Goal: Information Seeking & Learning: Check status

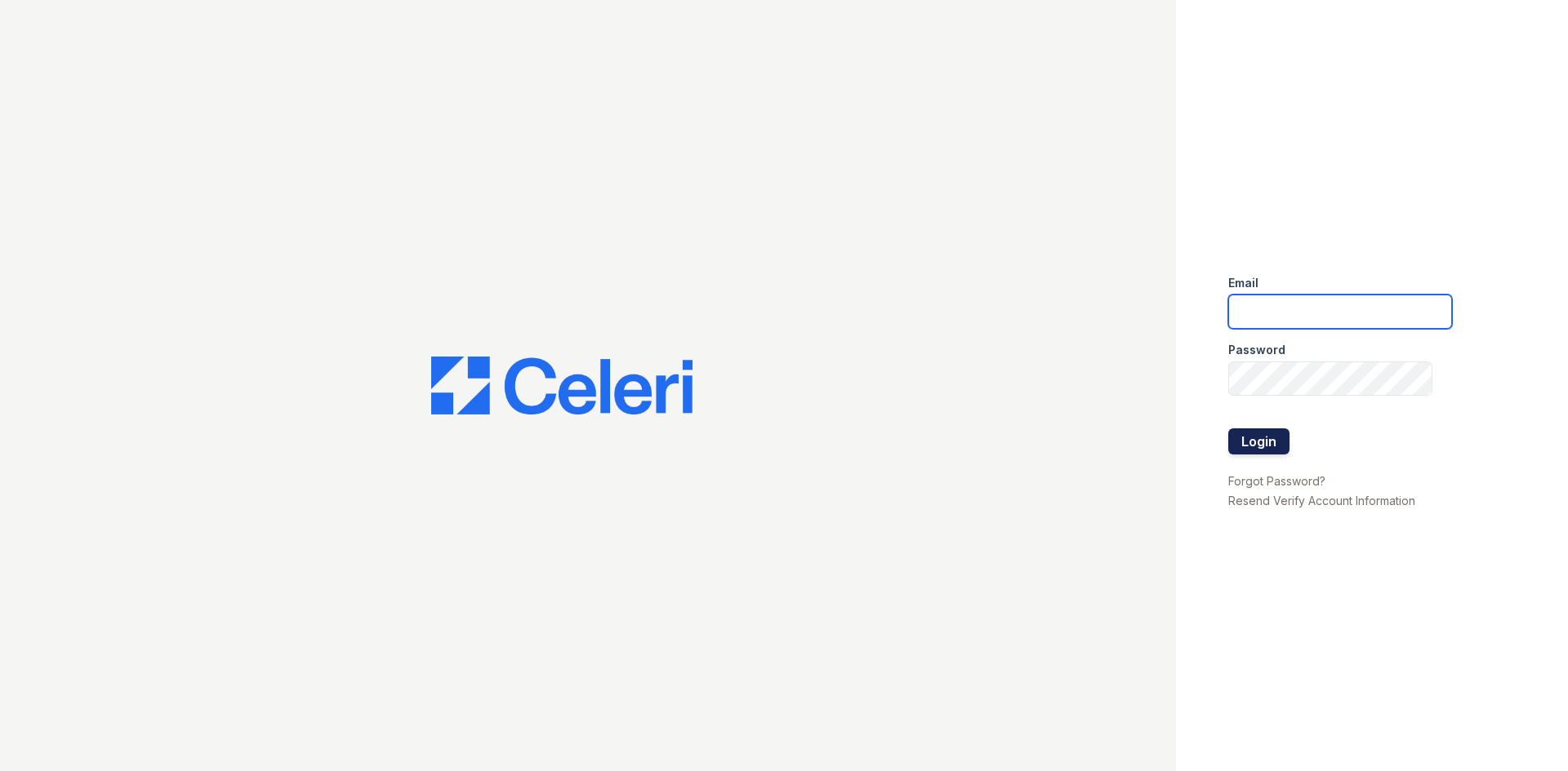
type input "kdominguez@trinity-pm.com"
click at [1279, 448] on button "Login" at bounding box center [1258, 442] width 61 height 26
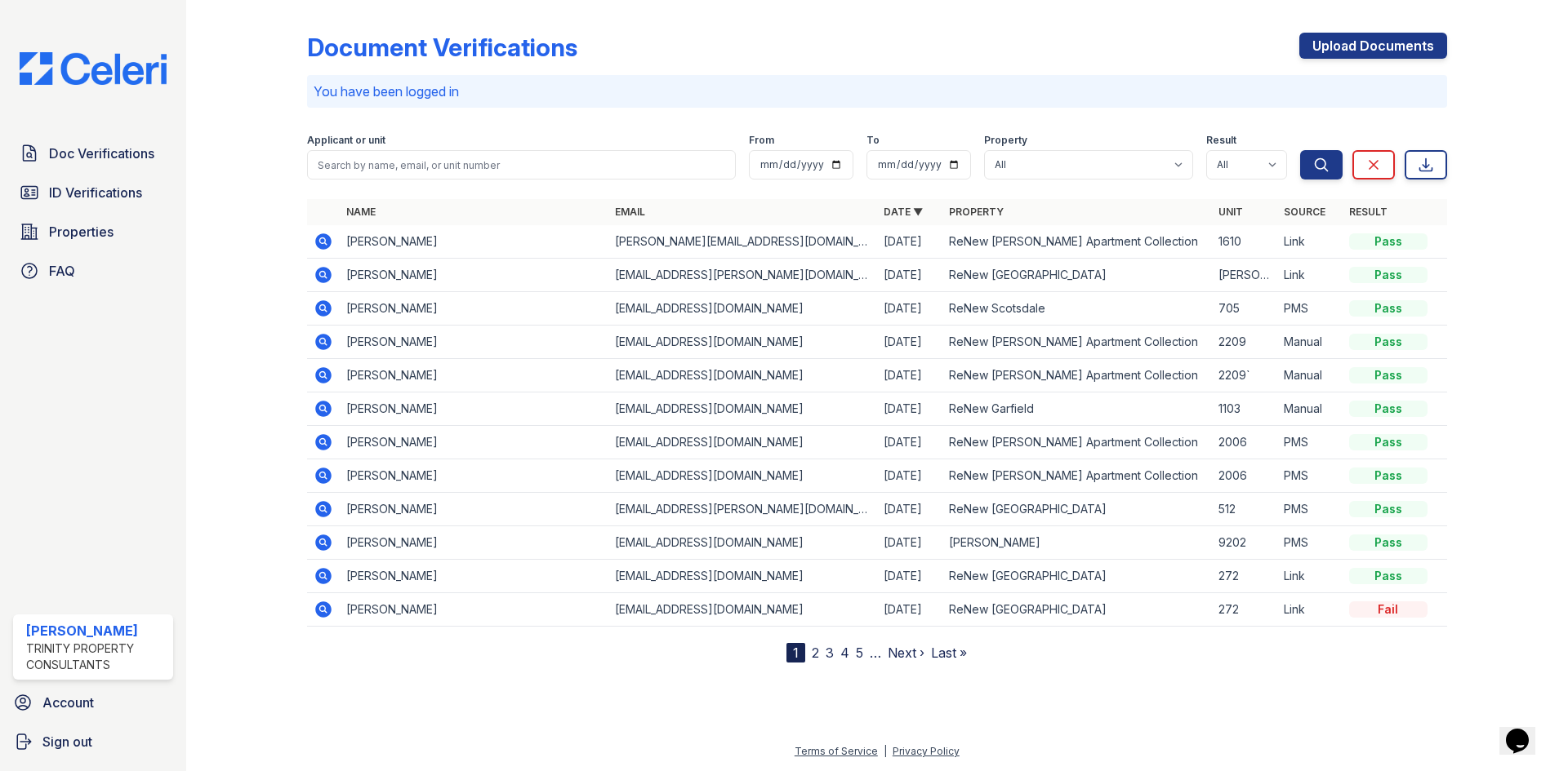
click at [329, 273] on icon at bounding box center [323, 275] width 16 height 16
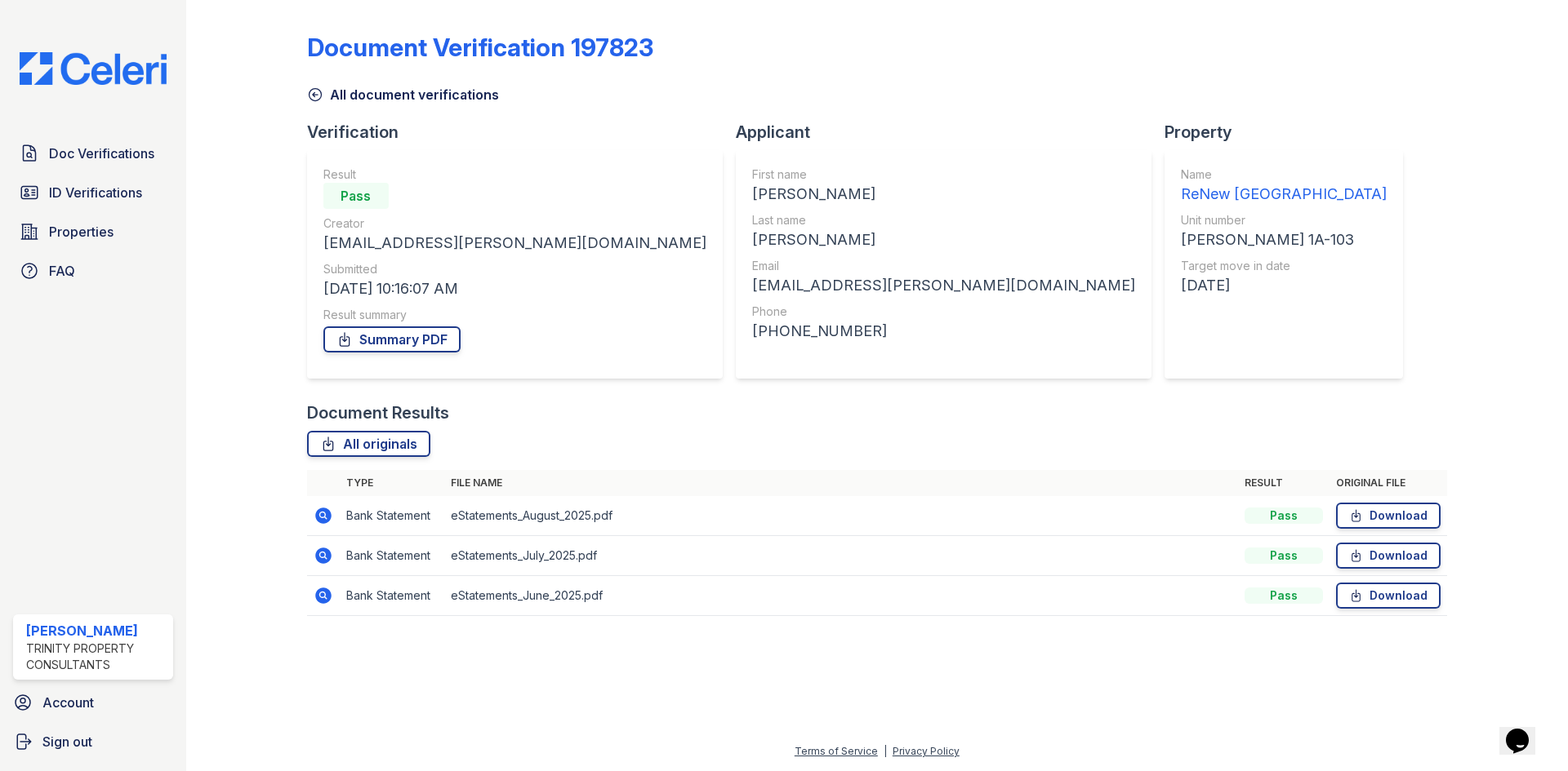
click at [330, 595] on icon at bounding box center [323, 596] width 16 height 16
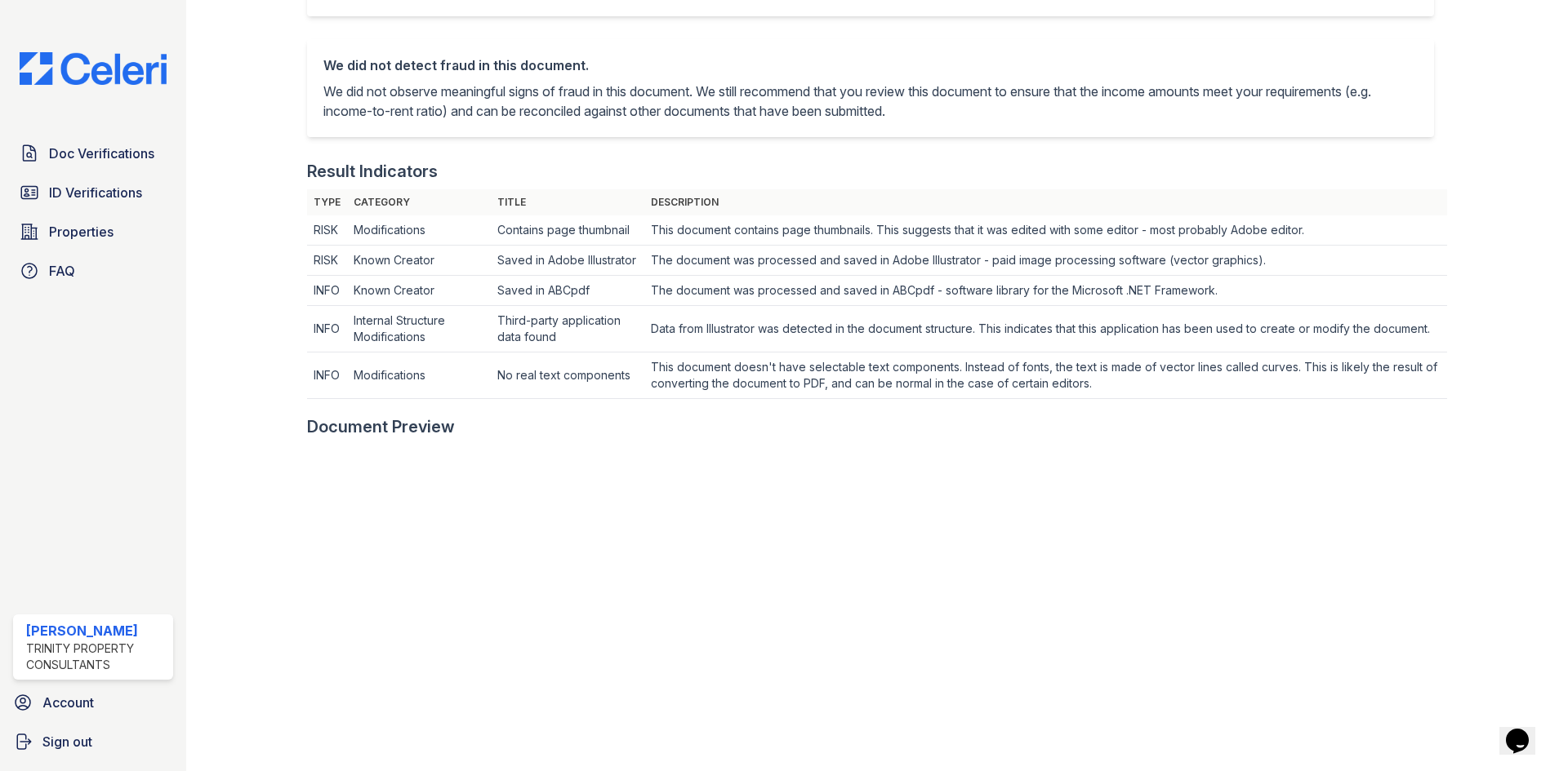
scroll to position [82, 0]
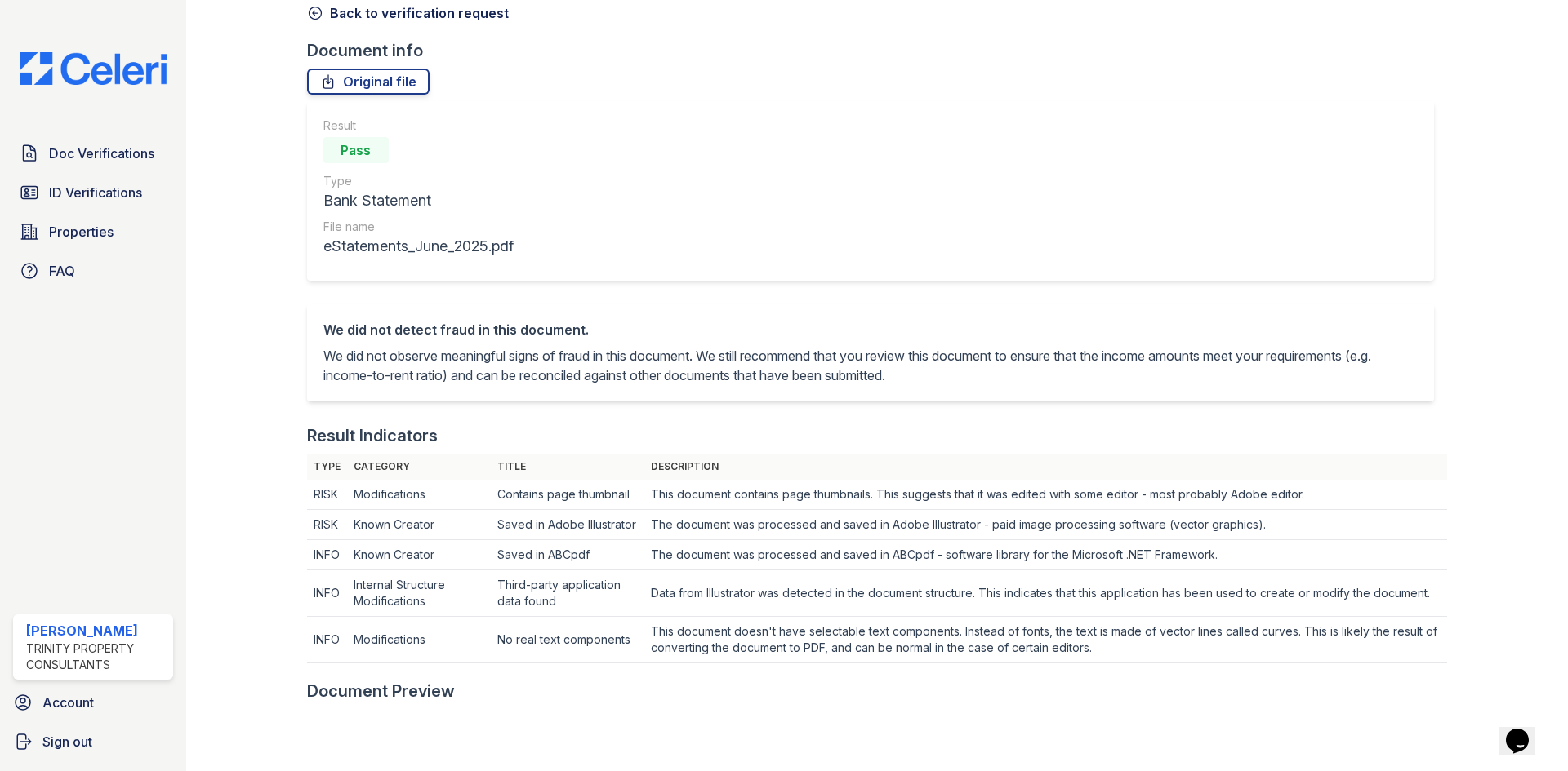
click at [323, 14] on link "Back to verification request" at bounding box center [408, 13] width 201 height 20
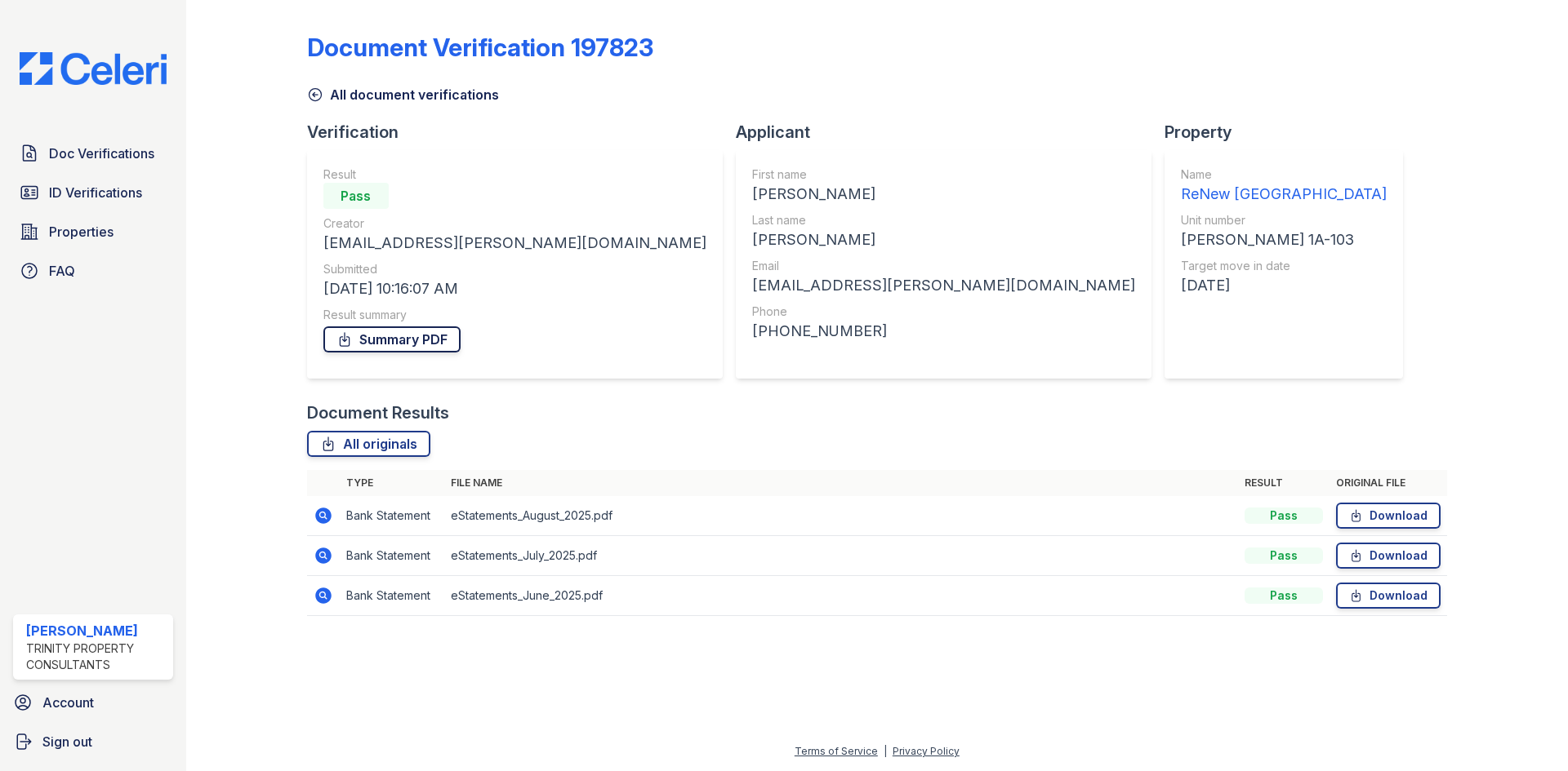
click at [435, 337] on link "Summary PDF" at bounding box center [392, 340] width 138 height 26
click at [315, 97] on icon at bounding box center [315, 95] width 16 height 16
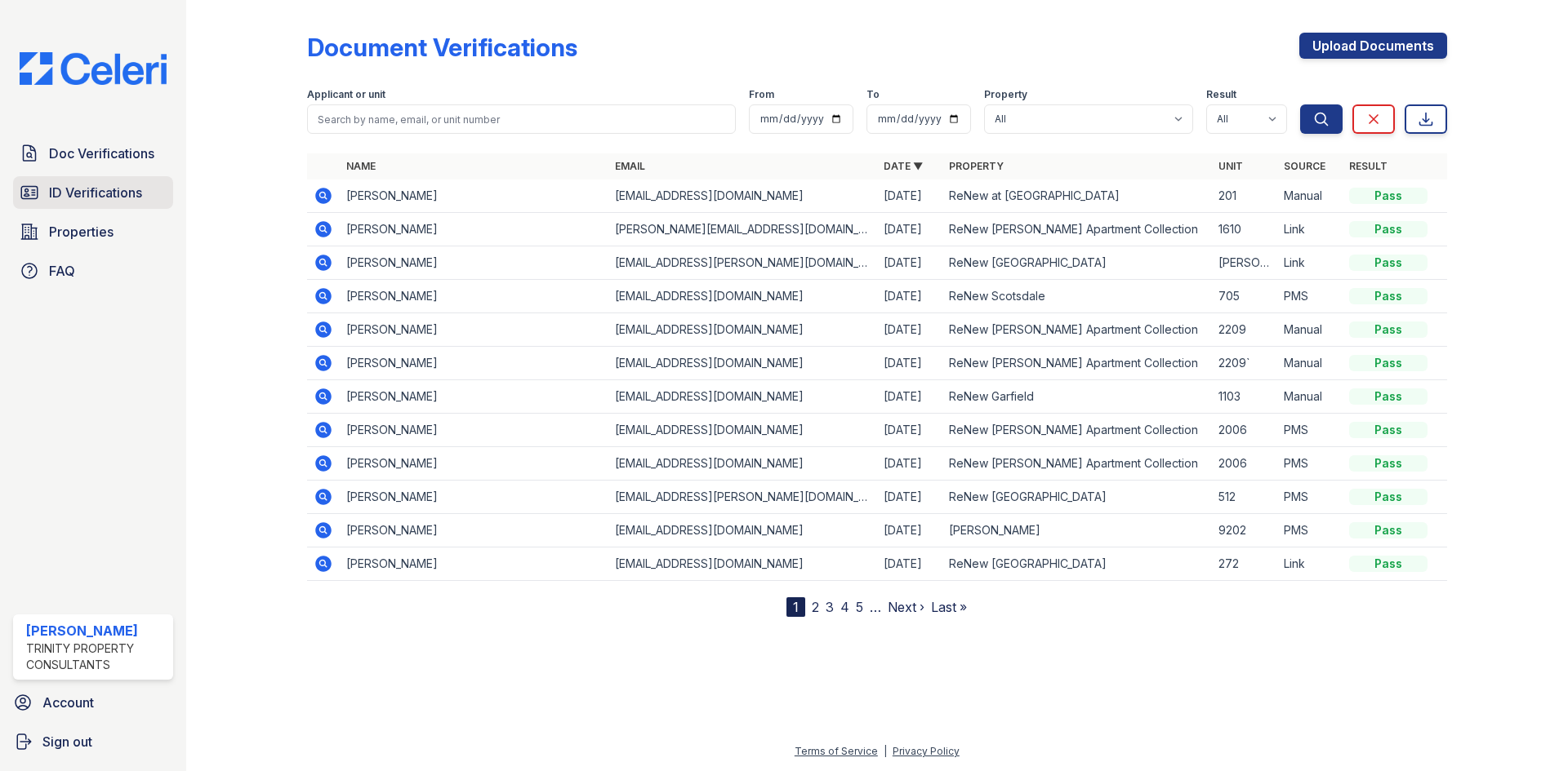
click at [129, 185] on span "ID Verifications" at bounding box center [96, 192] width 93 height 20
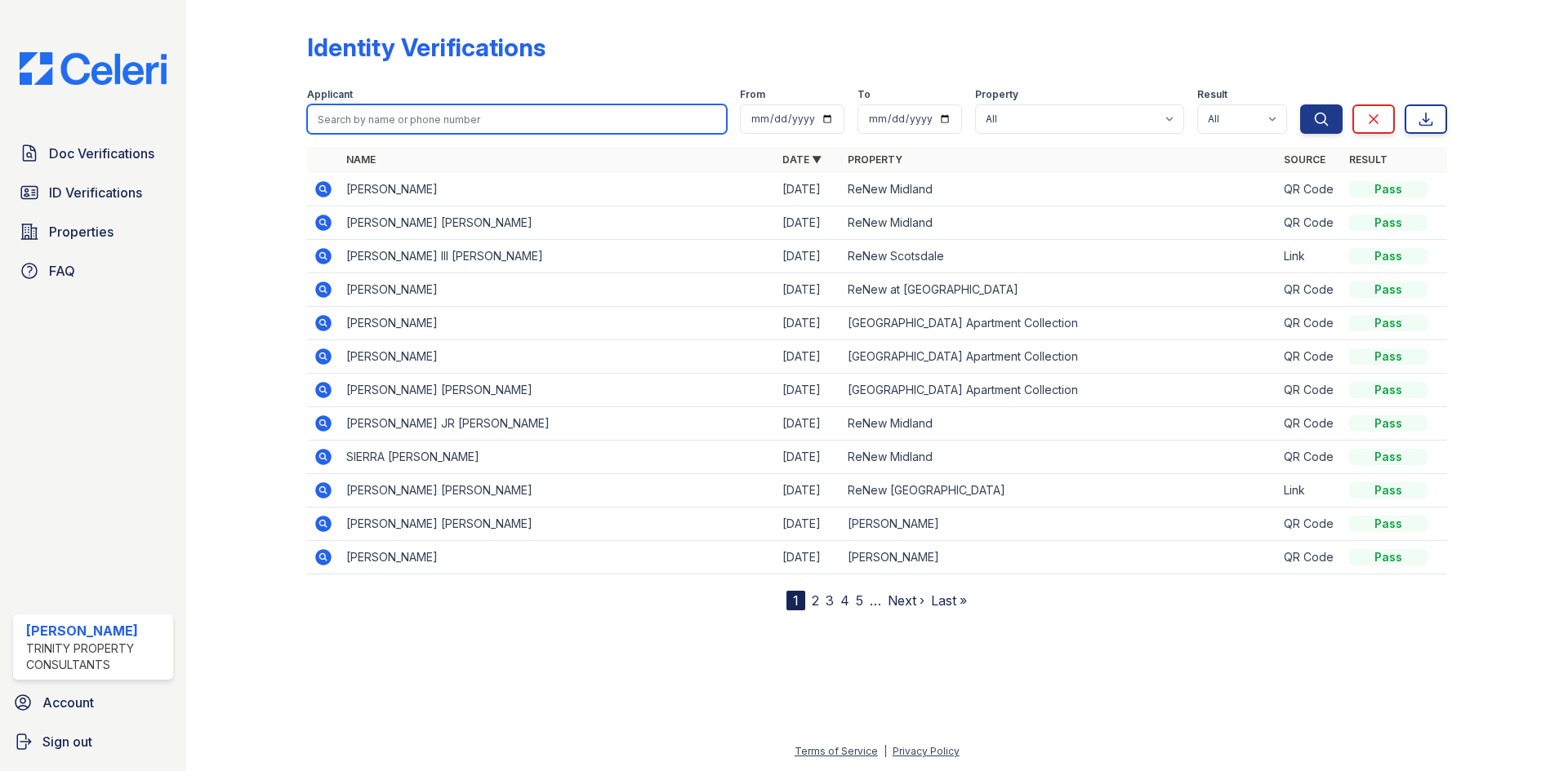
click at [458, 123] on input "search" at bounding box center [517, 119] width 420 height 29
type input "[PERSON_NAME]"
click at [1300, 105] on button "Search" at bounding box center [1322, 119] width 43 height 29
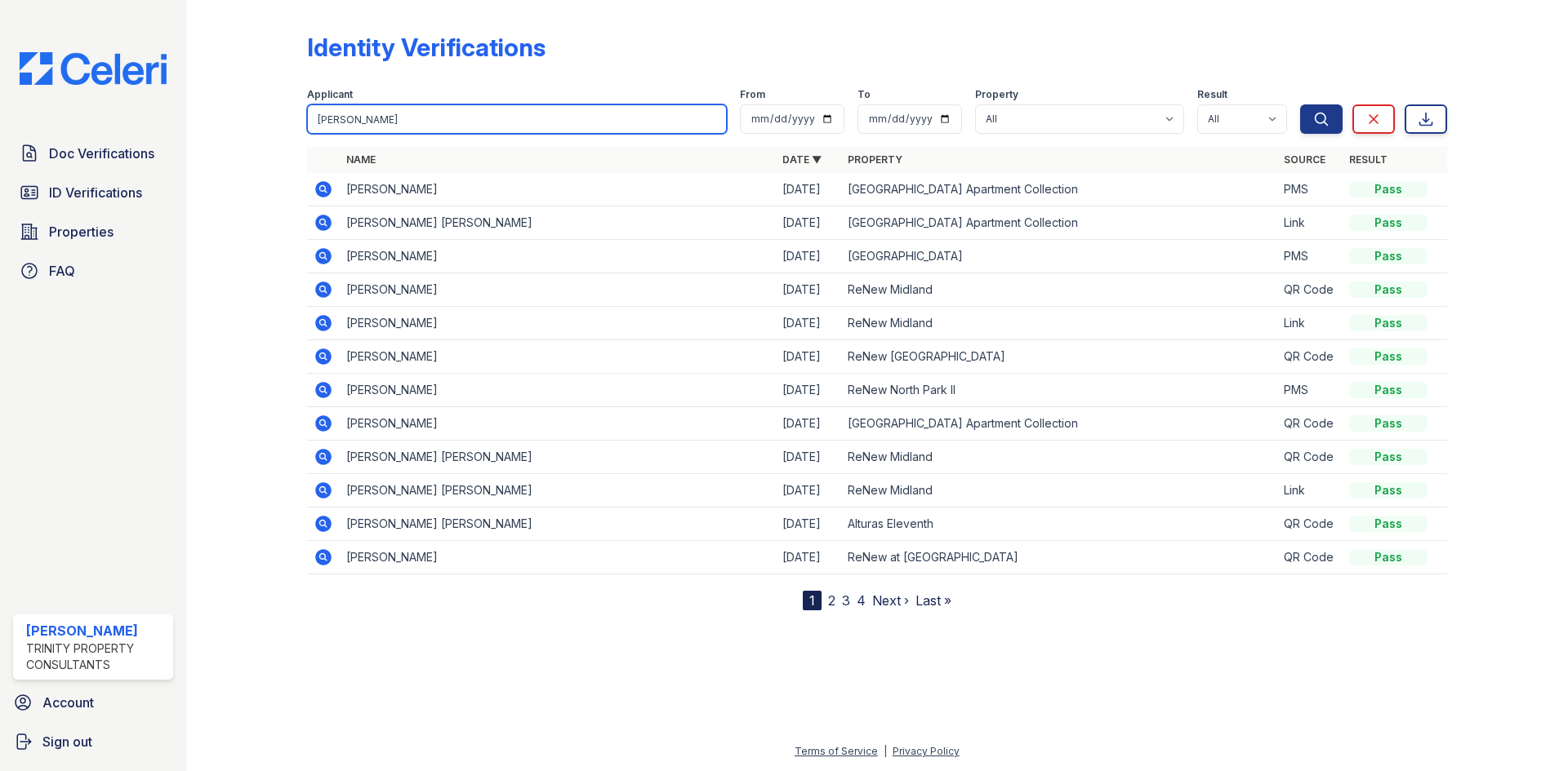
click at [458, 111] on input "[PERSON_NAME]" at bounding box center [517, 119] width 420 height 29
type input "[PERSON_NAME]"
click at [1300, 105] on button "Search" at bounding box center [1322, 119] width 43 height 29
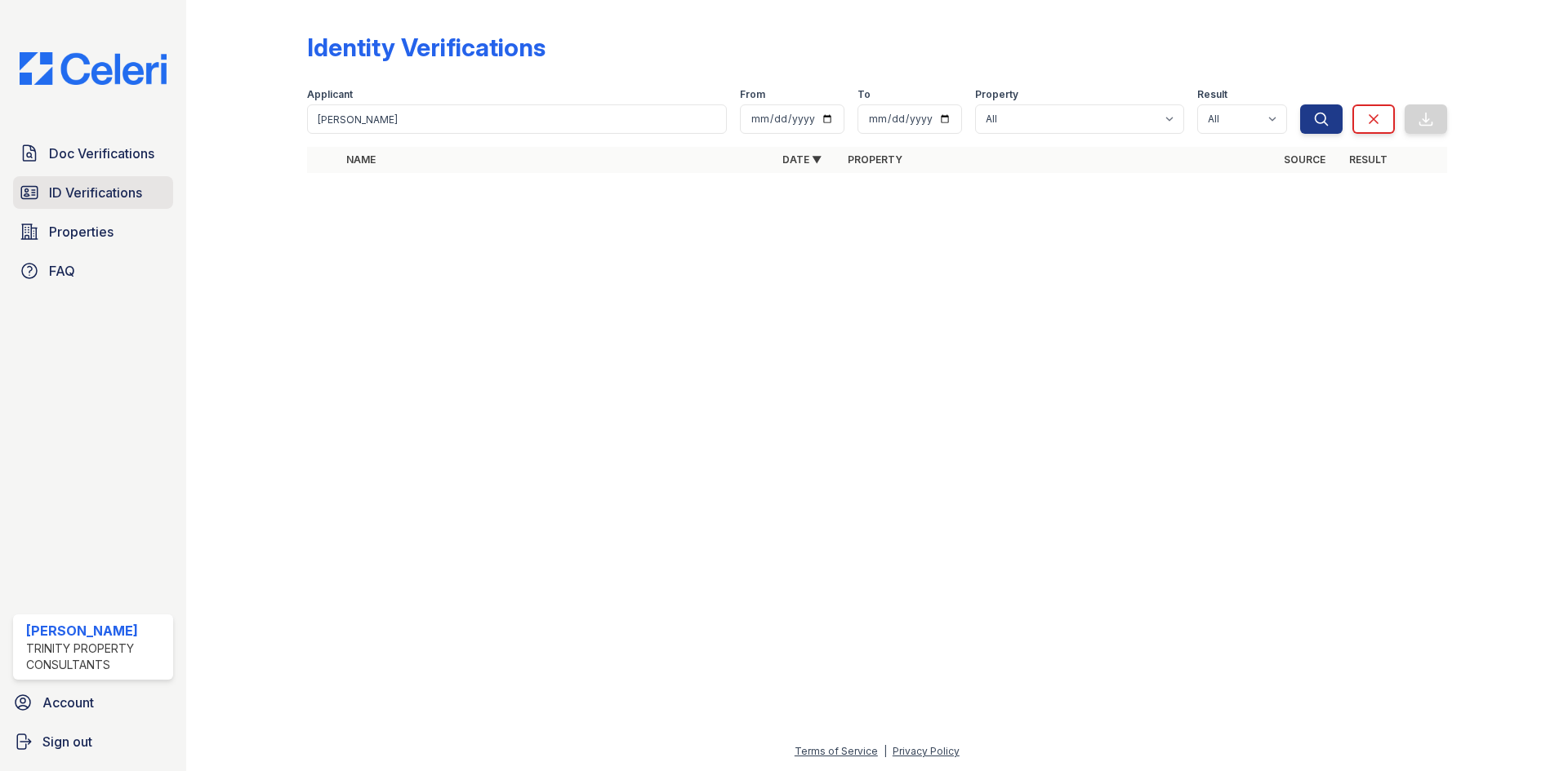
click at [83, 203] on link "ID Verifications" at bounding box center [93, 192] width 160 height 33
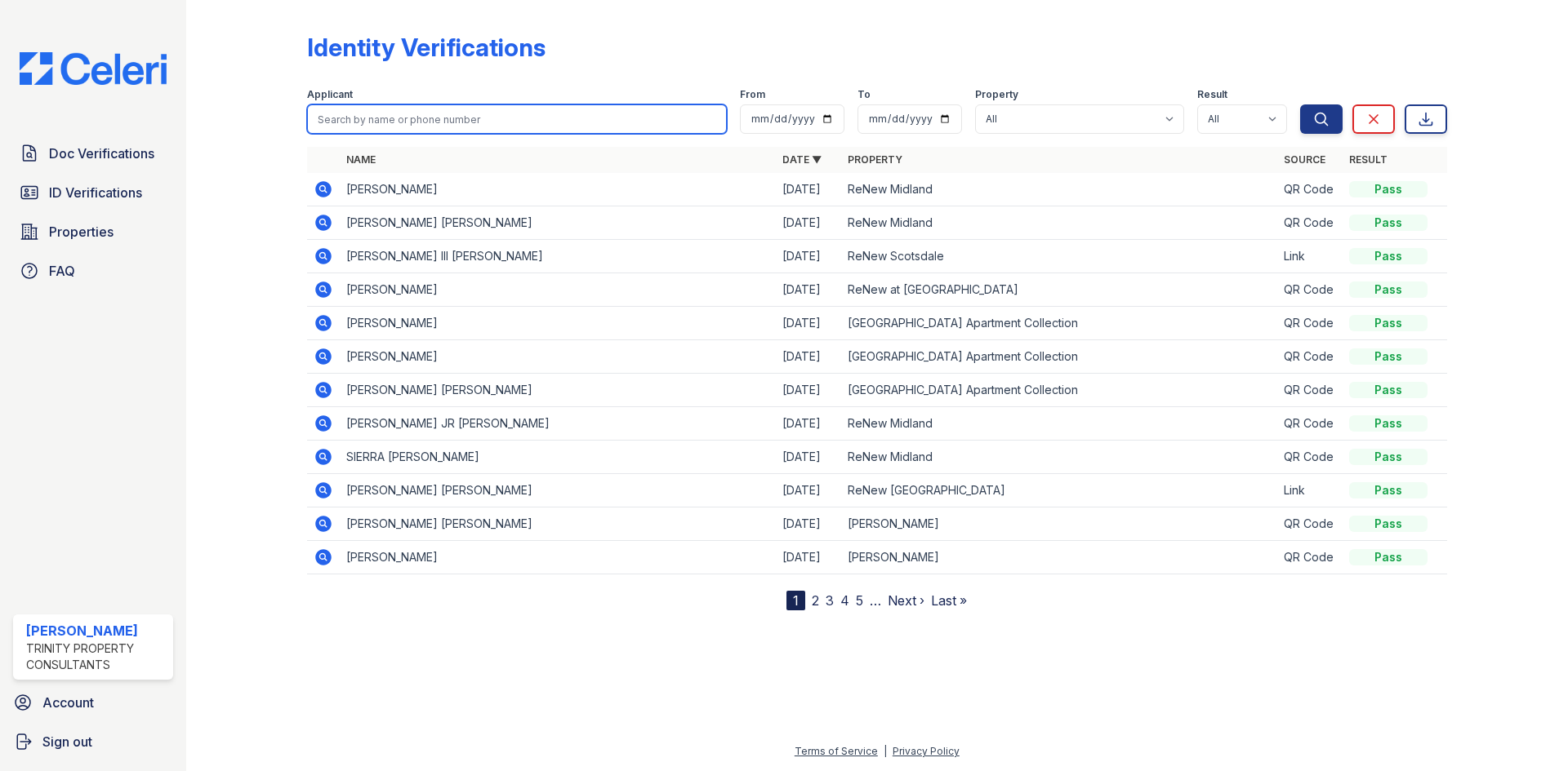
drag, startPoint x: 459, startPoint y: 112, endPoint x: 467, endPoint y: 111, distance: 8.1
click at [459, 112] on input "search" at bounding box center [517, 119] width 420 height 29
type input "[PERSON_NAME]"
click at [1300, 105] on button "Search" at bounding box center [1322, 119] width 43 height 29
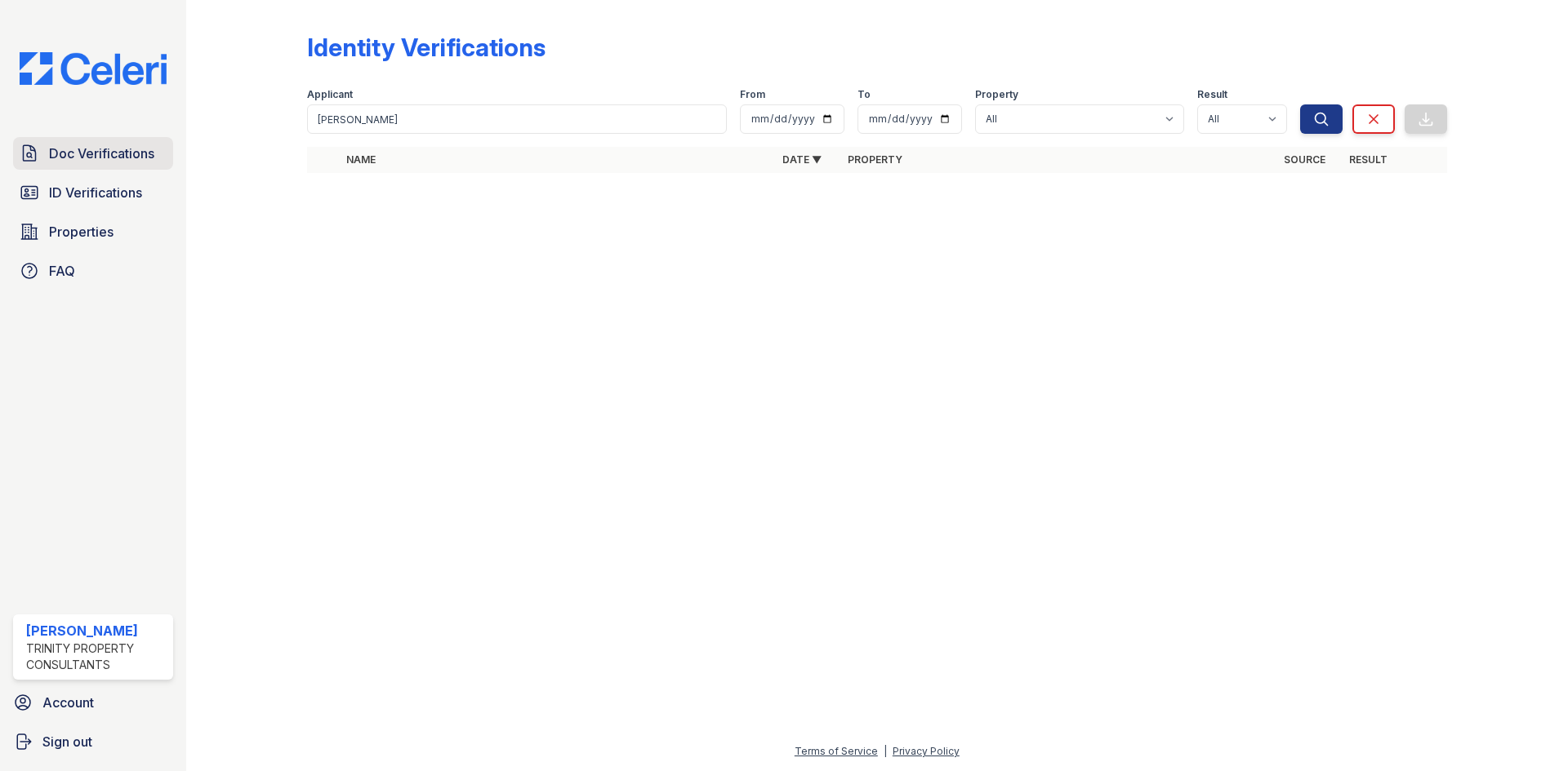
click at [88, 138] on link "Doc Verifications" at bounding box center [93, 154] width 160 height 33
